Goal: Find specific page/section: Find specific page/section

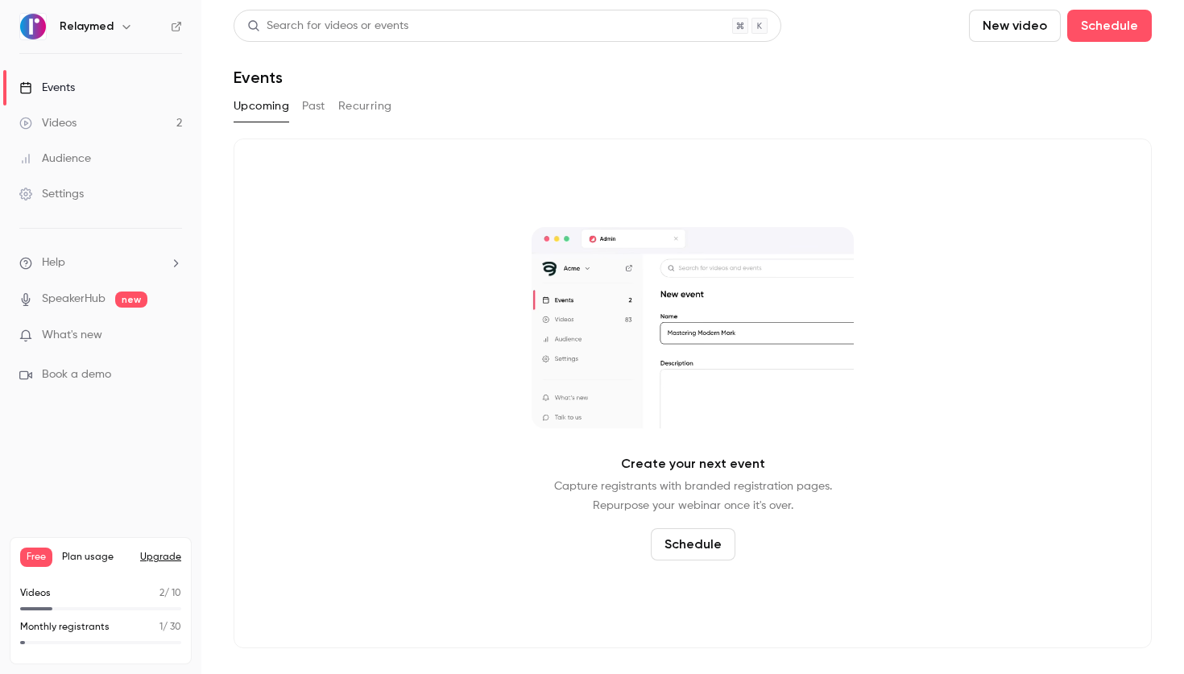
click at [106, 165] on link "Audience" at bounding box center [100, 158] width 201 height 35
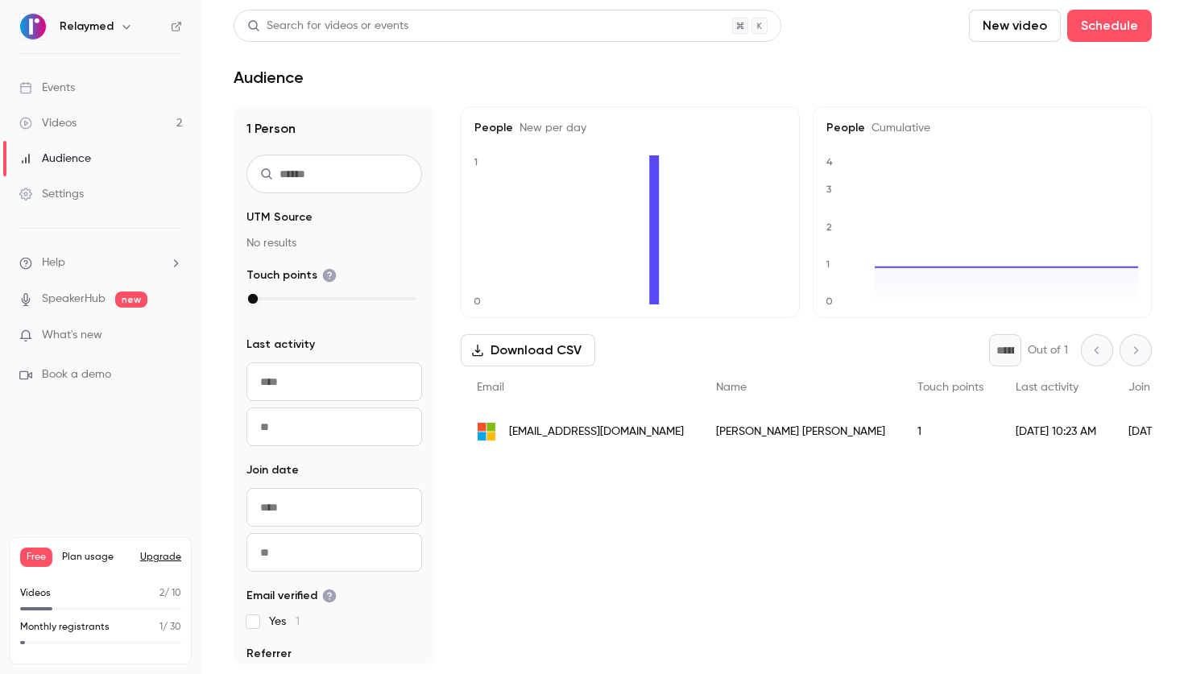
click at [460, 59] on header "Search for videos or events New video Schedule Audience" at bounding box center [693, 48] width 918 height 77
